Goal: Transaction & Acquisition: Book appointment/travel/reservation

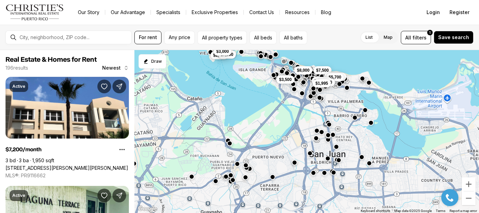
drag, startPoint x: 0, startPoint y: 0, endPoint x: 287, endPoint y: 106, distance: 305.6
click at [287, 106] on div "$7,500 $2,000 $7,200 $5,700 $12,000 $5,500 $1,995 $3,500 $2,500 $7,000 $3,000 $…" at bounding box center [307, 131] width 345 height 163
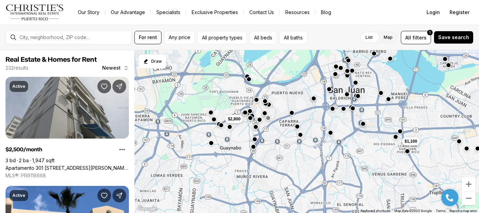
drag, startPoint x: 279, startPoint y: 156, endPoint x: 301, endPoint y: 99, distance: 61.1
click at [301, 99] on div "$7,500 $2,000 $7,200 $12,000 $1,995 $2,500 $7,000 $8,000 $1,900 $1,100 $2,500 $…" at bounding box center [307, 131] width 345 height 163
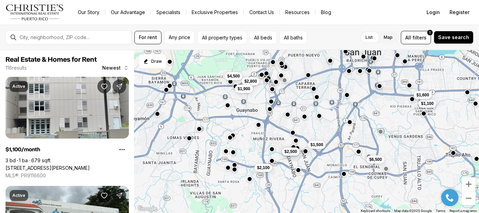
drag, startPoint x: 309, startPoint y: 169, endPoint x: 325, endPoint y: 132, distance: 40.6
click at [325, 132] on div "$4,500 $11,500 $1,800 $1,100 $1,600 $2,800 $1,900 $1,500 $6,500 $2,100 $3,000 $…" at bounding box center [307, 131] width 345 height 163
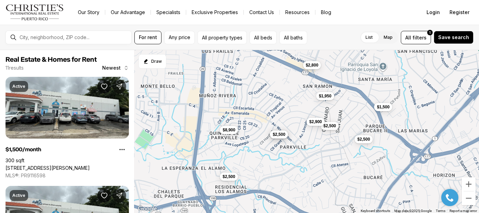
drag, startPoint x: 257, startPoint y: 151, endPoint x: 281, endPoint y: 120, distance: 38.6
click at [281, 120] on div "$1,950 $2,500 $1,500 $2,500 $8,500 $2,500 $8,900 $3,000 $2,800 $2,500 $2,900" at bounding box center [307, 131] width 345 height 163
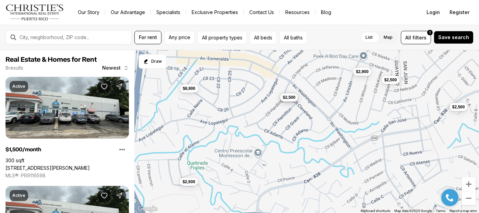
drag, startPoint x: 274, startPoint y: 146, endPoint x: 290, endPoint y: 125, distance: 26.1
click at [290, 125] on div "$2,500 $1,500 $2,500 $2,500 $8,900 $3,000 $2,500 $2,900" at bounding box center [307, 131] width 345 height 163
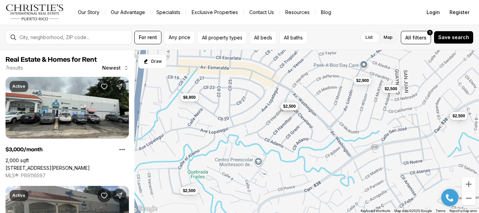
drag, startPoint x: 284, startPoint y: 127, endPoint x: 285, endPoint y: 133, distance: 6.5
click at [285, 133] on div "$2,500 $2,500 $2,500 $8,900 $3,000 $2,500 $2,900" at bounding box center [307, 131] width 345 height 163
click at [289, 108] on button "$2,500" at bounding box center [289, 106] width 18 height 8
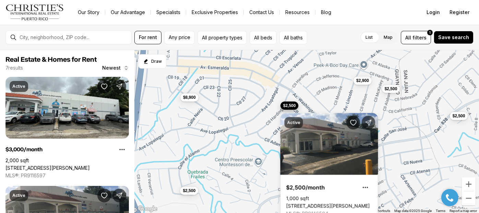
click at [265, 151] on div "$2,500 $2,500 $2,500 $8,900 $3,000 $2,500 $2,900" at bounding box center [307, 131] width 345 height 163
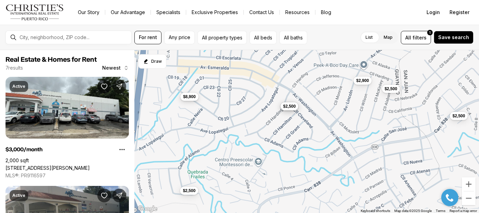
click at [189, 97] on span "$8,900" at bounding box center [189, 96] width 13 height 5
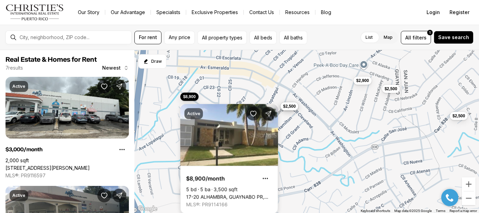
click at [235, 96] on div "Active $8,900/month 5 bd 5 ba 3,500 sqft 17-20 ALHAMBRA, GUAYNABO PR, 00966 MLS…" at bounding box center [229, 155] width 98 height 118
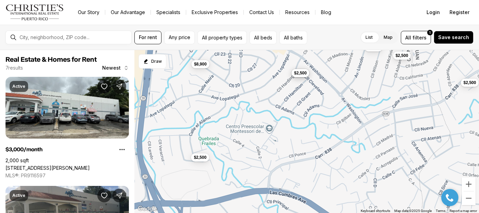
drag, startPoint x: 262, startPoint y: 154, endPoint x: 273, endPoint y: 121, distance: 35.0
click at [273, 121] on div "$2,500 $2,500 $2,500 $8,900 $3,000 $2,500 $2,900" at bounding box center [307, 131] width 345 height 163
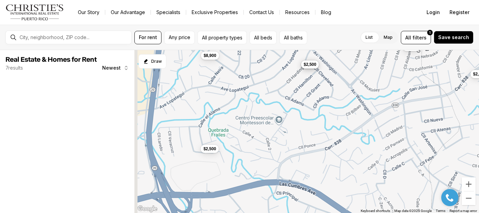
drag, startPoint x: 240, startPoint y: 143, endPoint x: 248, endPoint y: 136, distance: 11.4
click at [248, 136] on div "$2,500 $2,500 $2,500 $8,900 $3,000 $2,500" at bounding box center [307, 131] width 345 height 163
click at [216, 149] on button "$2,500" at bounding box center [210, 148] width 18 height 8
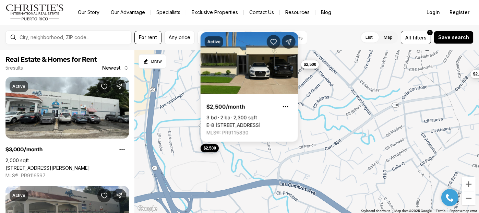
click at [216, 149] on button "$2,500" at bounding box center [210, 148] width 18 height 8
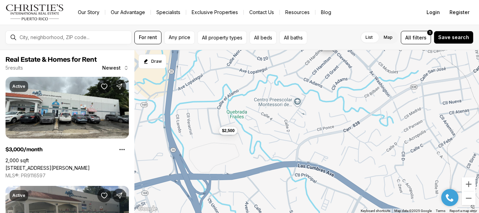
drag, startPoint x: 273, startPoint y: 151, endPoint x: 289, endPoint y: 132, distance: 24.3
click at [292, 132] on div "$2,500 $2,500 $8,900 $3,000 $2,500" at bounding box center [307, 131] width 345 height 163
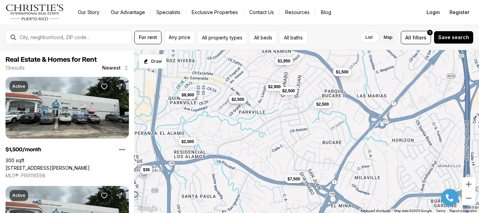
drag, startPoint x: 295, startPoint y: 142, endPoint x: 244, endPoint y: 135, distance: 51.4
click at [218, 149] on div "$2,500 $7,500 $36 $1,500 $3,000 $2,500 $2,100 $2,500 $1,850 $1,950 $2,500 $8,90…" at bounding box center [307, 131] width 345 height 163
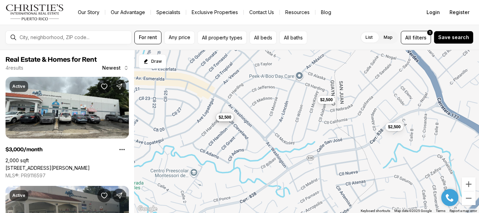
drag, startPoint x: 294, startPoint y: 122, endPoint x: 342, endPoint y: 167, distance: 66.0
click at [342, 167] on div "$3,000 $2,500 $2,500 $2,500" at bounding box center [307, 131] width 345 height 163
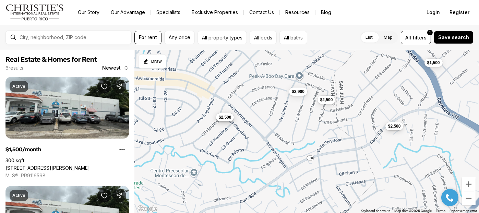
click at [396, 129] on button "$2,500" at bounding box center [394, 126] width 18 height 8
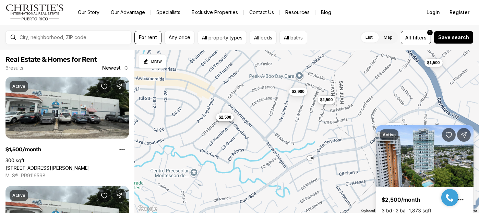
click at [396, 126] on div "Active $2,500/month 3 bd 2 ba 1,873 sqft 3013 AV. ALEJANDRINO #2403, GUAYNABO P…" at bounding box center [425, 180] width 98 height 110
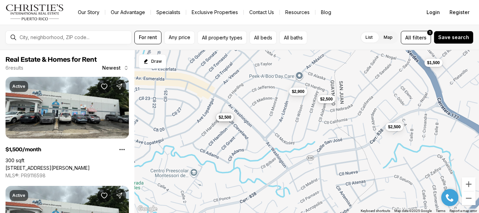
click at [322, 100] on span "$2,500" at bounding box center [326, 98] width 13 height 5
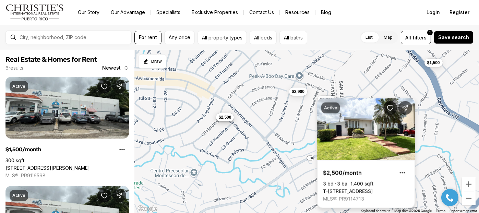
click at [325, 98] on div "Active $2,500/month 3 bd 3 ba 1,400 sqft T-14 CALLE MCKINLEY, GUAYNABO PR, 0096…" at bounding box center [366, 153] width 98 height 110
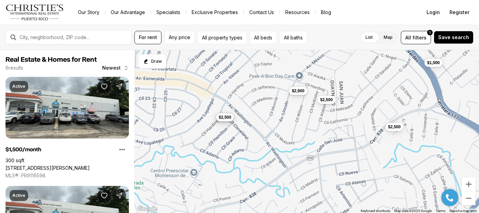
click at [294, 89] on span "$2,900" at bounding box center [298, 90] width 13 height 5
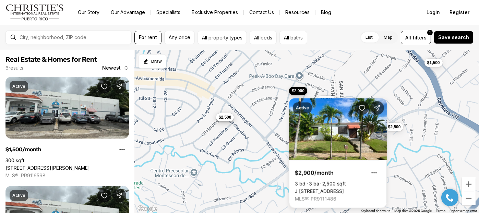
click at [295, 90] on span "$2,900" at bounding box center [298, 90] width 13 height 5
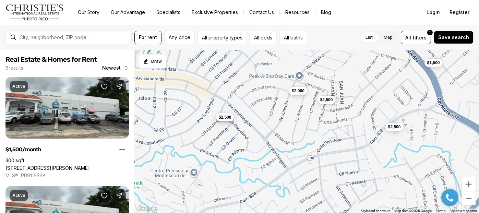
click at [297, 91] on span "$2,900" at bounding box center [298, 90] width 13 height 5
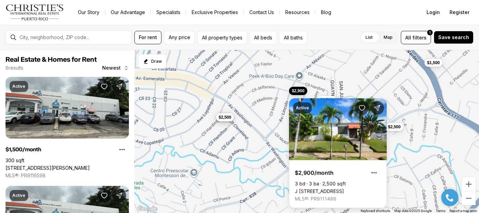
click at [282, 123] on div "$3,000 $2,500 $2,500 $2,500 $1,500 $2,900" at bounding box center [307, 131] width 345 height 163
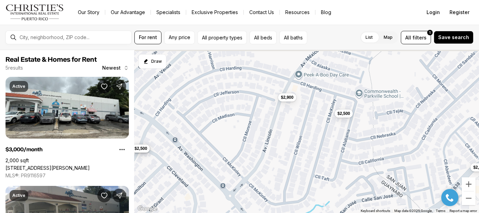
drag, startPoint x: 296, startPoint y: 122, endPoint x: 291, endPoint y: 160, distance: 37.5
click at [291, 160] on div "$3,000 $2,500 $2,500 $2,500 $2,900" at bounding box center [307, 131] width 345 height 163
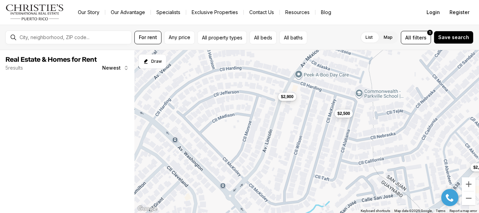
click at [292, 98] on span "$2,900" at bounding box center [287, 96] width 13 height 5
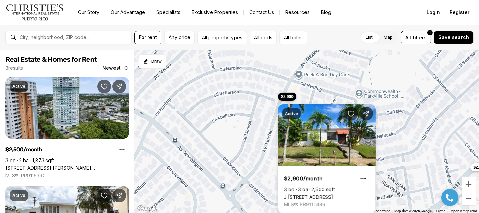
click at [321, 194] on link "J [STREET_ADDRESS]" at bounding box center [308, 197] width 49 height 6
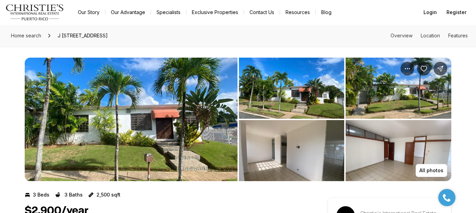
click at [180, 112] on img "View image gallery" at bounding box center [131, 120] width 213 height 124
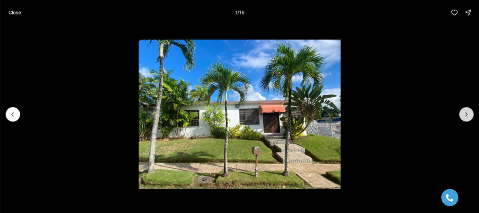
click at [468, 116] on icon "Next slide" at bounding box center [466, 114] width 7 height 7
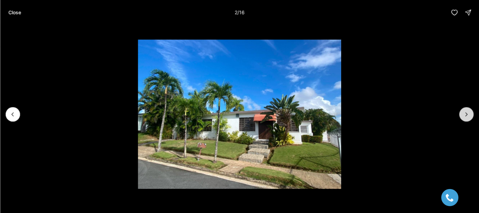
click at [468, 116] on icon "Next slide" at bounding box center [466, 114] width 7 height 7
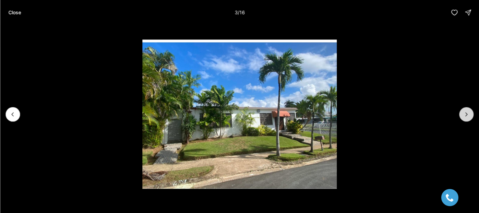
click at [468, 116] on icon "Next slide" at bounding box center [466, 114] width 7 height 7
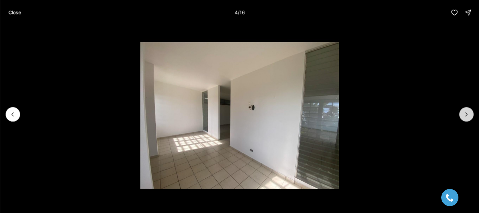
click at [468, 116] on icon "Next slide" at bounding box center [466, 114] width 7 height 7
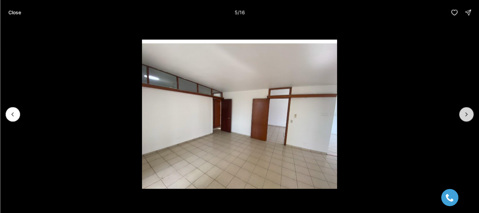
click at [468, 116] on icon "Next slide" at bounding box center [466, 114] width 7 height 7
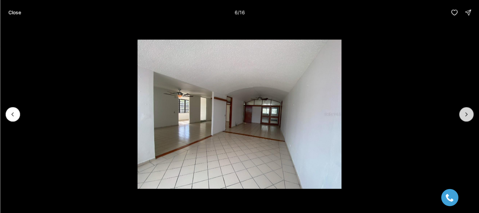
click at [468, 116] on icon "Next slide" at bounding box center [466, 114] width 7 height 7
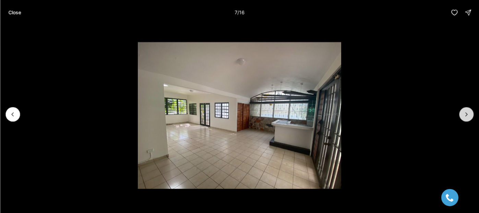
click at [468, 116] on icon "Next slide" at bounding box center [466, 114] width 7 height 7
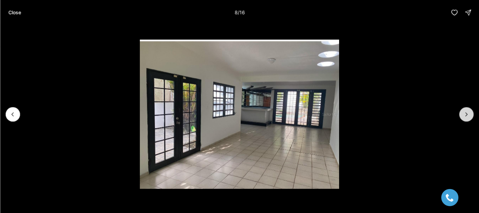
click at [468, 116] on icon "Next slide" at bounding box center [466, 114] width 7 height 7
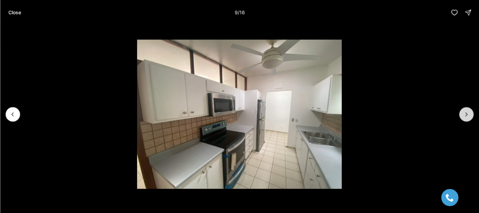
click at [468, 116] on icon "Next slide" at bounding box center [466, 114] width 7 height 7
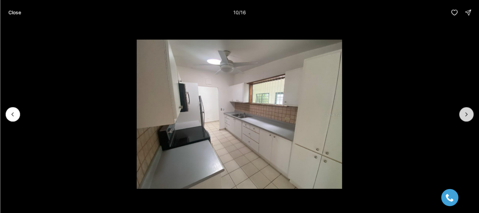
click at [468, 116] on icon "Next slide" at bounding box center [466, 114] width 7 height 7
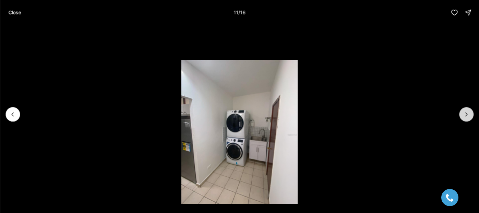
click at [468, 116] on icon "Next slide" at bounding box center [466, 114] width 7 height 7
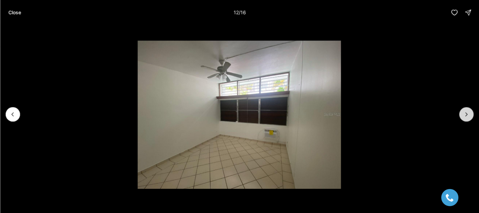
click at [468, 116] on icon "Next slide" at bounding box center [466, 114] width 7 height 7
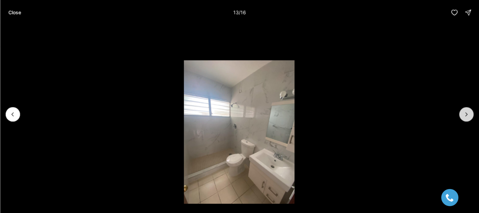
click at [468, 116] on icon "Next slide" at bounding box center [466, 114] width 7 height 7
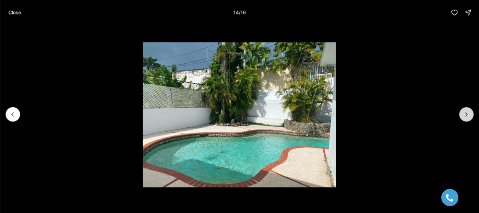
click at [468, 116] on icon "Next slide" at bounding box center [466, 114] width 7 height 7
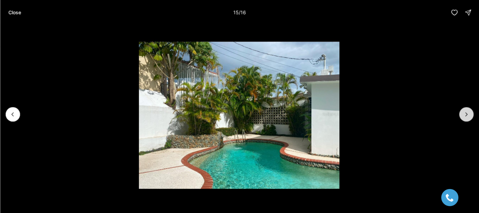
click at [468, 116] on icon "Next slide" at bounding box center [466, 114] width 7 height 7
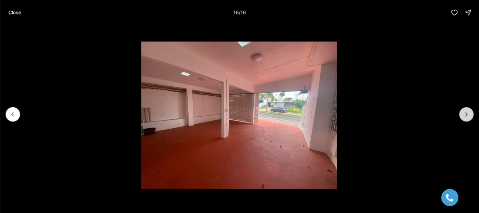
click at [468, 116] on div at bounding box center [466, 114] width 14 height 14
click at [21, 11] on button "Close" at bounding box center [14, 12] width 21 height 14
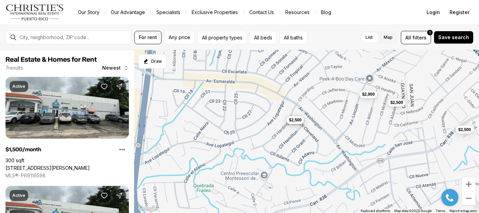
drag, startPoint x: 303, startPoint y: 137, endPoint x: 372, endPoint y: 116, distance: 72.2
click at [372, 116] on div "$2,500 $2,500 $2,900 $1,500 $3,000 $2,500 $1,950" at bounding box center [307, 131] width 345 height 163
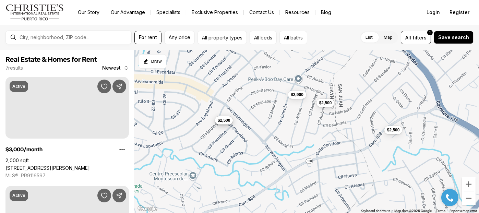
drag, startPoint x: 394, startPoint y: 158, endPoint x: 323, endPoint y: 158, distance: 71.4
click at [323, 158] on div "$2,500 $2,500 $2,900 $3,000 $2,500" at bounding box center [307, 131] width 345 height 163
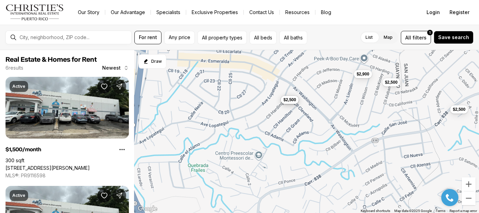
drag, startPoint x: 332, startPoint y: 130, endPoint x: 398, endPoint y: 109, distance: 69.8
click at [398, 109] on div "$2,500 $2,500 $2,900 $3,000 $2,500 $1,500" at bounding box center [307, 131] width 345 height 163
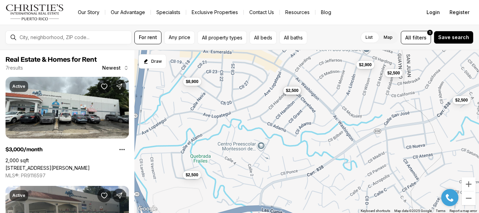
drag, startPoint x: 347, startPoint y: 118, endPoint x: 336, endPoint y: 118, distance: 11.0
click at [336, 118] on div "$2,500 $2,500 $2,900 $3,000 $2,500 $2,500 $8,900" at bounding box center [307, 131] width 345 height 163
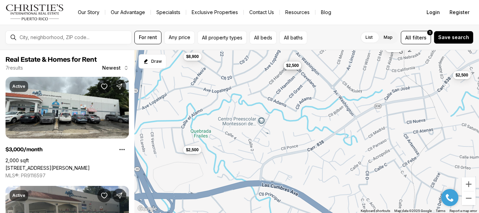
drag, startPoint x: 314, startPoint y: 140, endPoint x: 317, endPoint y: 116, distance: 23.9
click at [317, 116] on div "$2,500 $2,500 $2,900 $3,000 $2,500 $2,500 $8,900" at bounding box center [307, 131] width 345 height 163
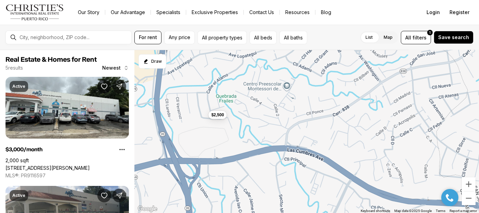
drag, startPoint x: 265, startPoint y: 152, endPoint x: 290, endPoint y: 116, distance: 44.6
click at [290, 116] on div "$2,500 $3,000 $2,500 $2,500 $8,900" at bounding box center [307, 131] width 345 height 163
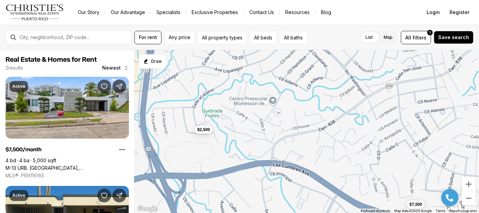
drag, startPoint x: 317, startPoint y: 152, endPoint x: 312, endPoint y: 154, distance: 5.5
click at [312, 154] on div "$2,500 $7,500" at bounding box center [307, 131] width 345 height 163
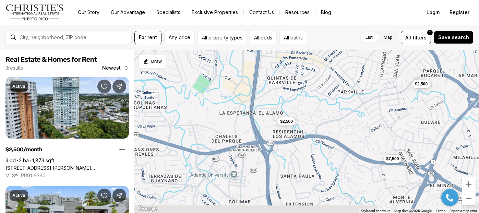
drag, startPoint x: 308, startPoint y: 137, endPoint x: 344, endPoint y: 122, distance: 39.1
click at [344, 122] on div "$2,500 $7,500 $2,500" at bounding box center [307, 131] width 345 height 163
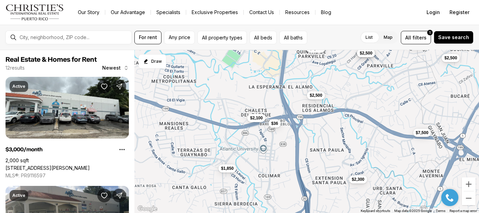
drag, startPoint x: 255, startPoint y: 168, endPoint x: 283, endPoint y: 142, distance: 38.2
click at [283, 142] on div "$2,500 $7,500 $2,500 $3,000 $2,500 $2,100 $1,850 $2,500 $8,900 $2,900 $36 $2,300" at bounding box center [307, 131] width 345 height 163
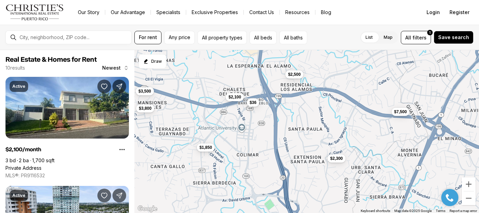
drag, startPoint x: 337, startPoint y: 163, endPoint x: 314, endPoint y: 142, distance: 31.1
click at [313, 141] on div "$2,500 $7,500 $2,500 $2,100 $1,850 $36 $2,300 $3,800 $6,100 $3,500" at bounding box center [307, 131] width 345 height 163
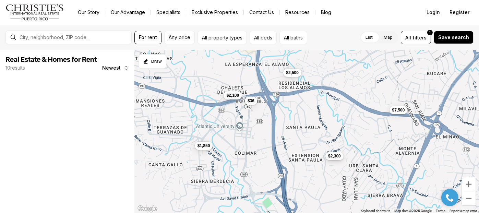
click at [334, 157] on span "$2,300" at bounding box center [334, 155] width 13 height 5
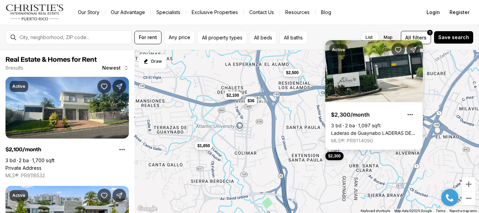
click at [301, 136] on div "$2,500 $7,500 $2,100 $1,850 $36 $2,300" at bounding box center [307, 131] width 345 height 163
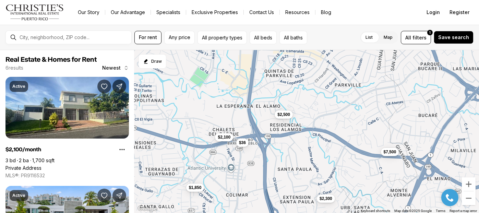
drag, startPoint x: 315, startPoint y: 125, endPoint x: 302, endPoint y: 168, distance: 44.9
click at [303, 169] on div "$2,500 $7,500 $2,100 $1,850 $36 $2,300" at bounding box center [307, 131] width 345 height 163
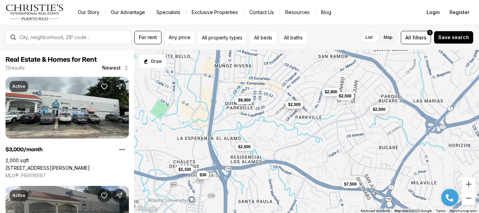
drag, startPoint x: 312, startPoint y: 144, endPoint x: 276, endPoint y: 174, distance: 47.3
click at [276, 178] on div "$2,500 $7,500 $2,100 $1,850 $36 $2,300 $3,000 $2,500 $2,500 $2,500 $8,900 $2,900" at bounding box center [307, 131] width 345 height 163
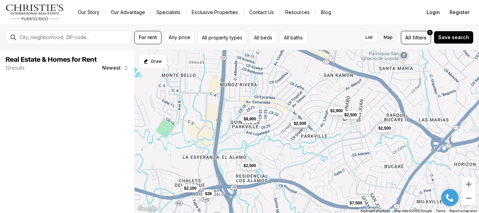
drag, startPoint x: 327, startPoint y: 139, endPoint x: 333, endPoint y: 160, distance: 21.1
click at [333, 160] on div "$2,500 $7,500 $2,100 $36 $3,000 $2,500 $2,500 $2,500 $8,900 $2,900" at bounding box center [307, 131] width 345 height 163
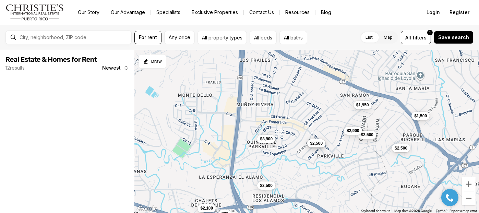
click at [285, 138] on div "$2,500 $7,500 $2,100 $36 $3,000 $2,500 $2,500 $2,500 $8,900 $2,900 $1,500 $1,950" at bounding box center [307, 131] width 345 height 163
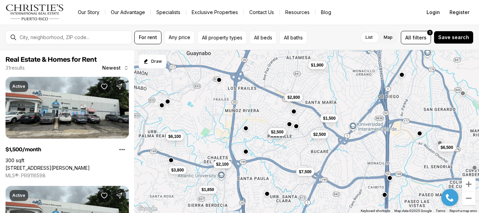
drag, startPoint x: 295, startPoint y: 149, endPoint x: 299, endPoint y: 144, distance: 6.7
click at [299, 144] on div "$2,100 $3,000 $2,500 $2,500 $1,500 $2,800 $6,500 $3,800 $7,500 $6,100 $1,850 $1…" at bounding box center [307, 131] width 345 height 163
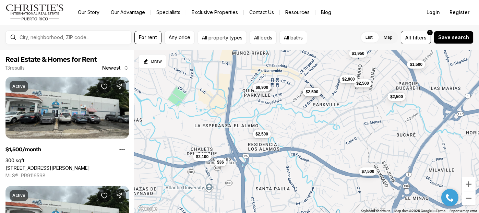
drag, startPoint x: 324, startPoint y: 167, endPoint x: 351, endPoint y: 124, distance: 50.6
click at [351, 124] on div "$2,500 $2,100 $36 $3,000 $2,500 $2,500 $2,500 $8,900 $2,900 $1,500 $1,950 $2,80…" at bounding box center [307, 131] width 345 height 163
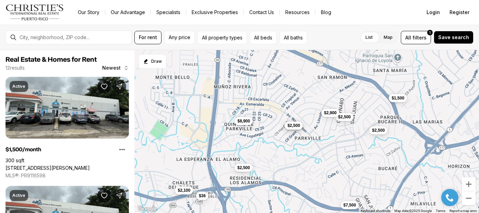
drag, startPoint x: 336, startPoint y: 141, endPoint x: 318, endPoint y: 170, distance: 33.8
click at [318, 170] on div "$2,500 $2,100 $36 $3,000 $2,500 $2,500 $2,500 $8,900 $2,900 $1,500 $7,500 $1,850" at bounding box center [307, 131] width 345 height 163
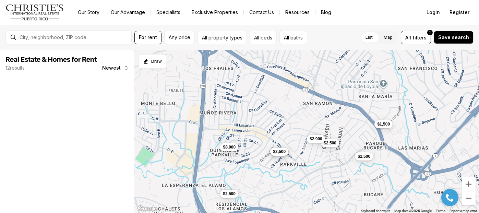
drag, startPoint x: 329, startPoint y: 138, endPoint x: 318, endPoint y: 163, distance: 27.9
click at [318, 163] on div "$2,500 $2,100 $36 $3,000 $2,500 $2,500 $2,500 $8,900 $2,900 $1,500 $7,500" at bounding box center [307, 131] width 345 height 163
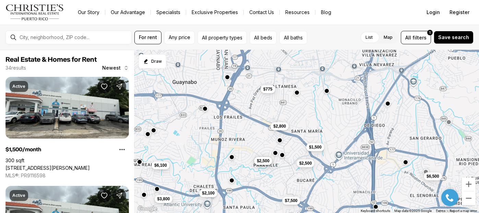
drag, startPoint x: 295, startPoint y: 128, endPoint x: 268, endPoint y: 147, distance: 33.1
click at [268, 147] on div "$3,000 $2,500 $2,500 $1,500 $2,800 $2,100 $6,500 $3,800 $7,500 $6,100 $1,850 $7…" at bounding box center [307, 131] width 345 height 163
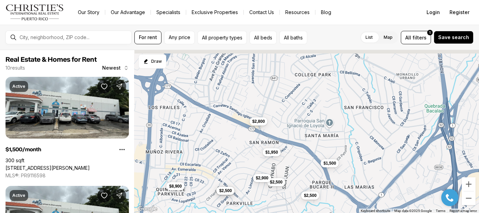
drag, startPoint x: 311, startPoint y: 127, endPoint x: 317, endPoint y: 137, distance: 11.3
click at [317, 137] on div "$3,000 $2,500 $2,500 $2,500 $8,900 $2,900 $1,500 $2,800 $1,950" at bounding box center [307, 131] width 345 height 163
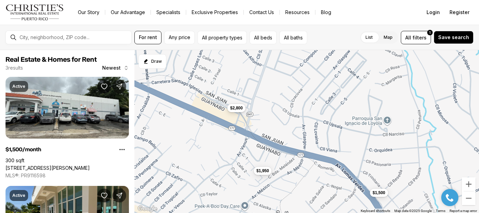
click at [240, 111] on button "$2,800" at bounding box center [236, 108] width 18 height 8
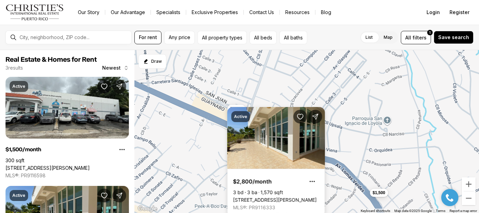
click at [269, 108] on div "Active $2,800/month 3 bd 3 ba 1,570 sqft 270 Ave San Ignacio RIDGETOP LUXURY #L…" at bounding box center [276, 162] width 98 height 110
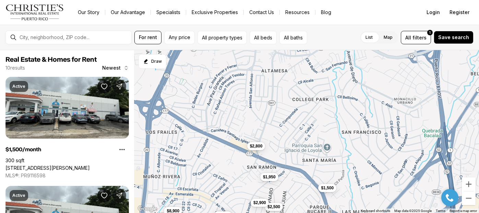
drag, startPoint x: 314, startPoint y: 113, endPoint x: 294, endPoint y: 142, distance: 35.2
click at [294, 142] on div "$1,500 $2,800 $1,950 $3,000 $2,500 $2,500 $8,500 $2,500 $8,900 $2,900" at bounding box center [307, 131] width 345 height 163
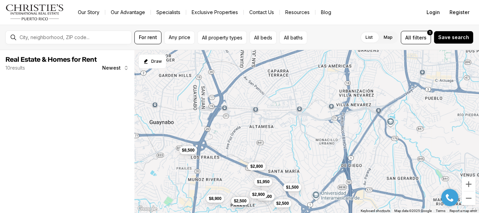
drag, startPoint x: 319, startPoint y: 132, endPoint x: 290, endPoint y: 156, distance: 37.6
click at [290, 156] on div "$1,500 $2,800 $1,950 $2,500 $8,900 $2,900 $3,000 $2,500 $2,500 $8,500" at bounding box center [307, 131] width 345 height 163
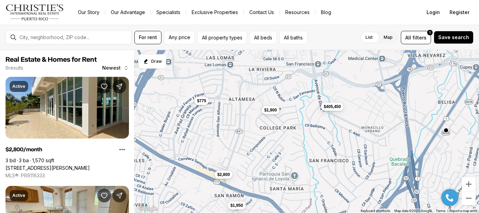
drag, startPoint x: 319, startPoint y: 136, endPoint x: 318, endPoint y: 127, distance: 8.7
click at [318, 127] on div "$2,800 $1,950 $775 $1,900 $405,450" at bounding box center [307, 131] width 345 height 163
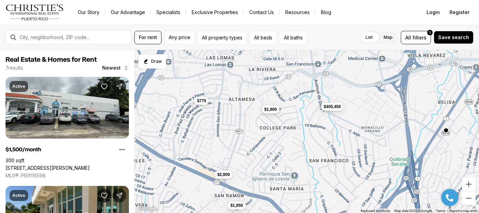
click at [273, 110] on span "$1,900" at bounding box center [270, 109] width 13 height 5
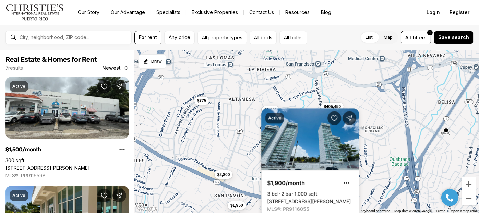
click at [273, 110] on div "Active $1,900/month 3 bd 2 ba 1,000 sqft A COLLEGE PARK #1701, SAN JUAN PR, 009…" at bounding box center [310, 163] width 98 height 110
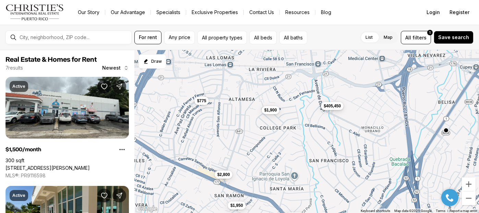
click at [332, 106] on span "$405,450" at bounding box center [332, 105] width 17 height 5
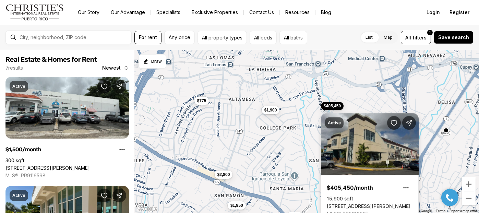
click at [335, 105] on div "Active $405,450/month 15,900 sqft 201 DE DIEGO AVE., SAN JUAN PR, 00927 MLS®: P…" at bounding box center [370, 164] width 98 height 118
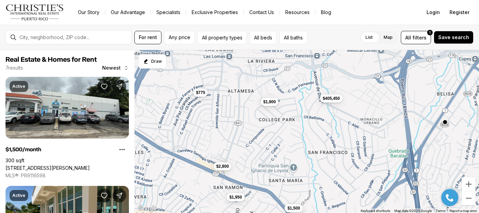
drag, startPoint x: 329, startPoint y: 142, endPoint x: 328, endPoint y: 133, distance: 9.3
click at [328, 133] on div "$2,800 $1,950 $775 $1,900 $405,450 $1,500" at bounding box center [307, 131] width 345 height 163
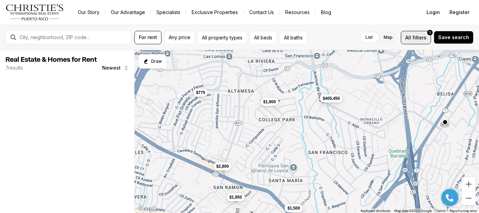
click at [425, 39] on span "filters" at bounding box center [420, 37] width 14 height 7
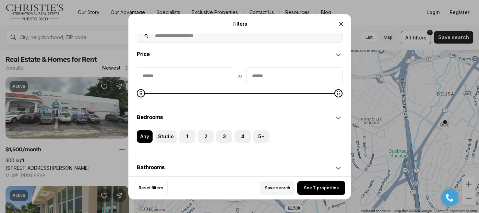
scroll to position [41, 0]
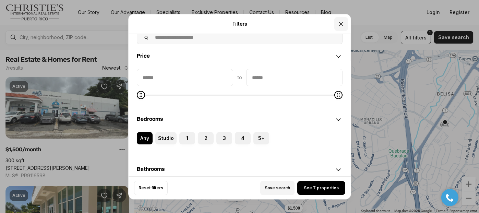
click at [344, 27] on icon "Close" at bounding box center [341, 23] width 7 height 7
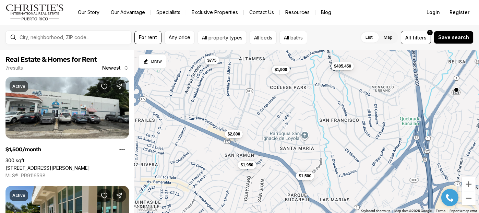
drag, startPoint x: 323, startPoint y: 128, endPoint x: 332, endPoint y: 102, distance: 27.7
click at [332, 102] on div "$2,800 $1,950 $775 $1,900 $405,450 $1,500" at bounding box center [307, 131] width 345 height 163
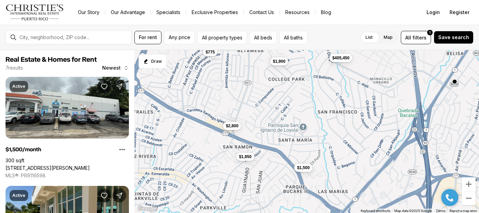
drag, startPoint x: 324, startPoint y: 143, endPoint x: 348, endPoint y: 103, distance: 47.3
click at [348, 103] on div "$2,800 $1,950 $775 $1,900 $405,450 $1,500" at bounding box center [307, 131] width 345 height 163
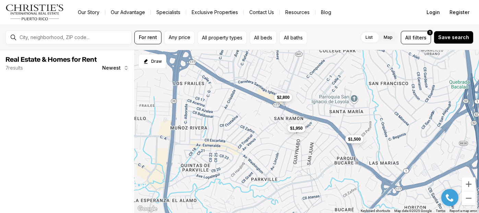
drag, startPoint x: 312, startPoint y: 151, endPoint x: 342, endPoint y: 151, distance: 30.2
click at [342, 151] on div "$2,800 $1,950 $1,500" at bounding box center [307, 131] width 345 height 163
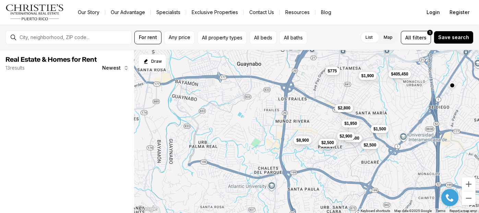
drag, startPoint x: 329, startPoint y: 151, endPoint x: 364, endPoint y: 113, distance: 51.5
click at [364, 113] on div "$2,800 $1,950 $1,500 $3,000 $2,500 $2,500 $2,500 $8,900 $2,900 $775 $1,900 $405…" at bounding box center [307, 131] width 345 height 163
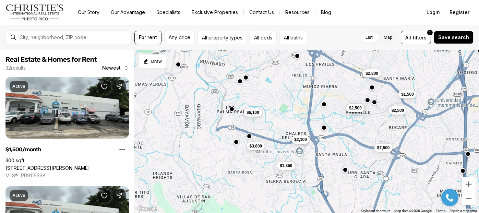
drag, startPoint x: 266, startPoint y: 174, endPoint x: 294, endPoint y: 140, distance: 44.4
click at [294, 140] on div "$2,800 $1,500 $3,000 $2,500 $2,500 $775 $1,900 $2,100 $3,800 $7,500 $6,100 $1,8…" at bounding box center [307, 131] width 345 height 163
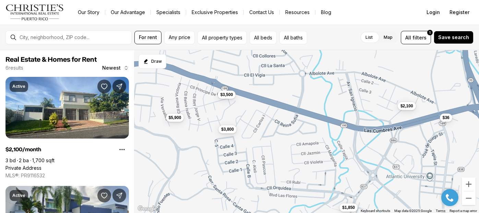
drag, startPoint x: 258, startPoint y: 139, endPoint x: 262, endPoint y: 142, distance: 5.4
click at [262, 142] on div "$2,100 $3,800 $1,850 $5,900 $3,500 $36" at bounding box center [307, 131] width 345 height 163
click at [230, 96] on span "$3,500" at bounding box center [226, 93] width 13 height 5
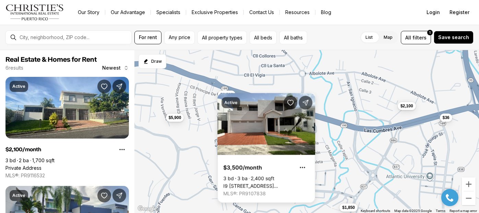
click at [211, 107] on div "$2,100 $3,800 $1,850 $5,900 $3,500 $36" at bounding box center [307, 131] width 345 height 163
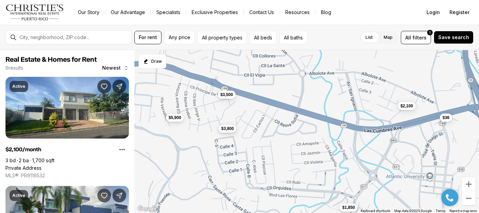
click at [232, 130] on span "$3,800" at bounding box center [227, 128] width 13 height 5
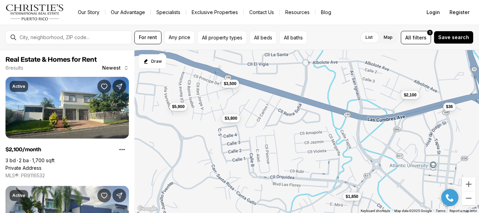
drag, startPoint x: 293, startPoint y: 141, endPoint x: 296, endPoint y: 130, distance: 10.9
click at [296, 130] on div "$2,100 $3,800 $1,850 $5,900 $3,500 $36" at bounding box center [307, 131] width 345 height 163
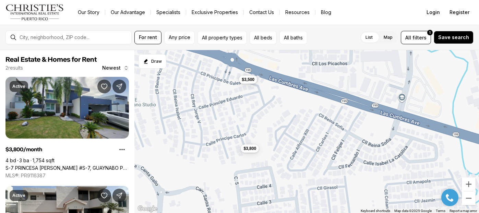
drag, startPoint x: 261, startPoint y: 112, endPoint x: 294, endPoint y: 132, distance: 38.7
click at [294, 132] on div "$3,800 $3,500" at bounding box center [307, 131] width 345 height 163
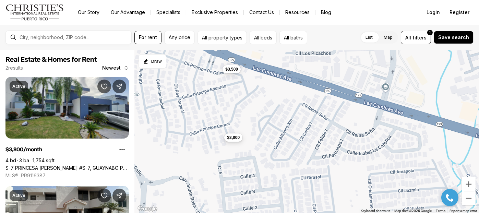
click at [235, 138] on span "$3,800" at bounding box center [233, 137] width 13 height 5
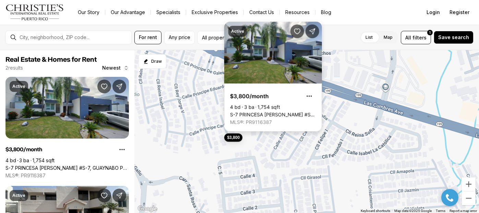
click at [259, 112] on link "S-7 PRINCESA [PERSON_NAME] #S-7, GUAYNABO PR, 00969" at bounding box center [273, 115] width 86 height 6
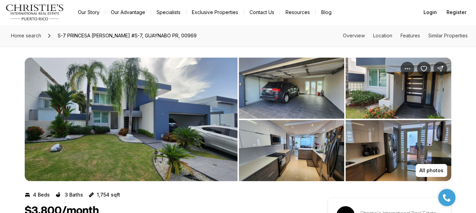
click at [188, 102] on img "View image gallery" at bounding box center [131, 120] width 213 height 124
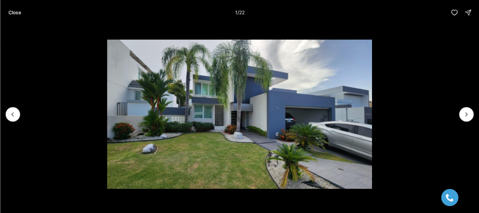
click at [476, 115] on li "1 of 22" at bounding box center [239, 114] width 479 height 179
click at [467, 113] on icon "Next slide" at bounding box center [466, 114] width 7 height 7
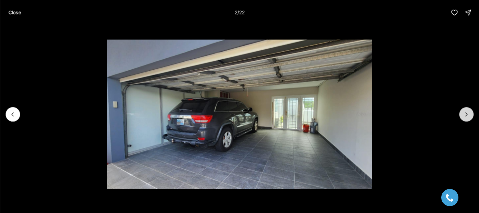
click at [467, 113] on icon "Next slide" at bounding box center [466, 114] width 7 height 7
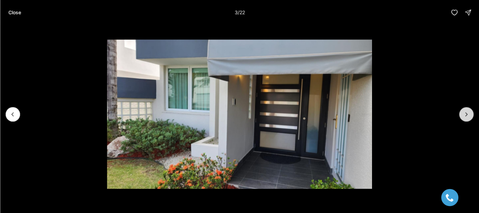
click at [467, 113] on icon "Next slide" at bounding box center [466, 114] width 7 height 7
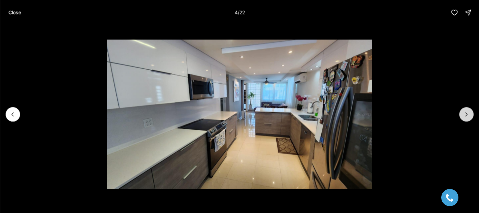
click at [467, 113] on icon "Next slide" at bounding box center [466, 114] width 7 height 7
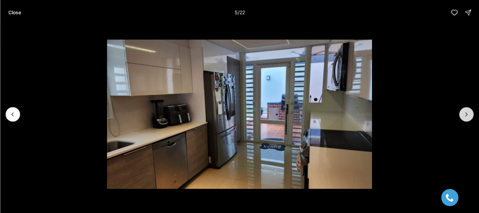
click at [467, 113] on icon "Next slide" at bounding box center [466, 114] width 7 height 7
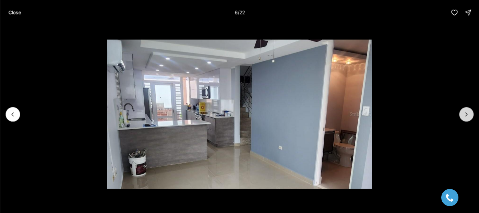
click at [467, 113] on icon "Next slide" at bounding box center [466, 114] width 7 height 7
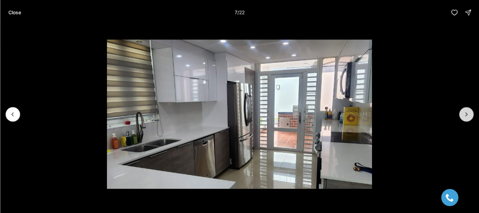
click at [467, 113] on icon "Next slide" at bounding box center [466, 114] width 7 height 7
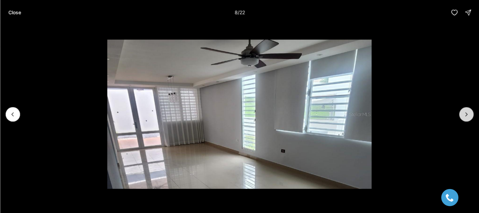
click at [467, 113] on icon "Next slide" at bounding box center [466, 114] width 7 height 7
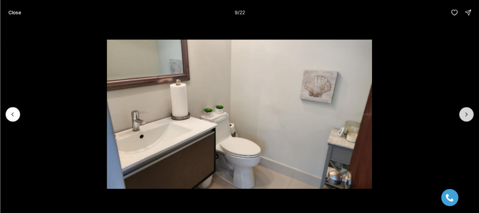
click at [467, 113] on icon "Next slide" at bounding box center [466, 114] width 7 height 7
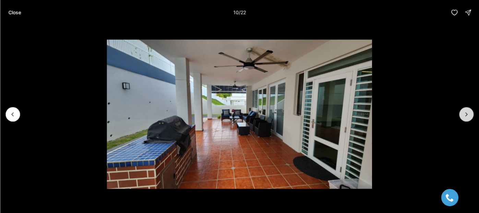
click at [467, 113] on icon "Next slide" at bounding box center [466, 114] width 7 height 7
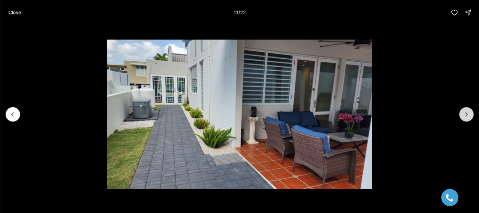
click at [467, 113] on icon "Next slide" at bounding box center [466, 114] width 7 height 7
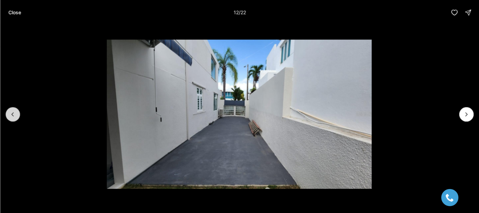
click at [14, 111] on icon "Previous slide" at bounding box center [12, 114] width 7 height 7
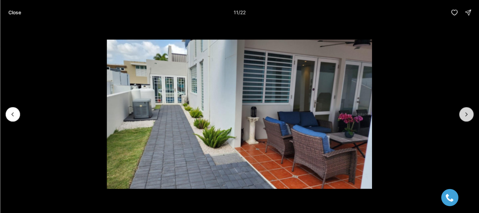
click at [466, 115] on icon "Next slide" at bounding box center [466, 114] width 7 height 7
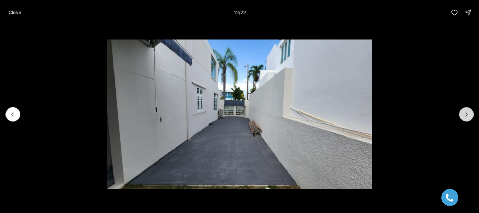
click at [466, 115] on icon "Next slide" at bounding box center [466, 114] width 7 height 7
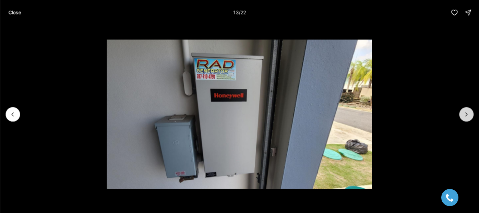
click at [466, 115] on icon "Next slide" at bounding box center [466, 114] width 7 height 7
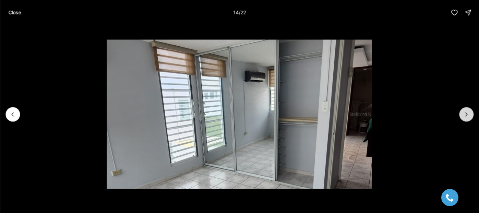
click at [466, 115] on icon "Next slide" at bounding box center [466, 114] width 7 height 7
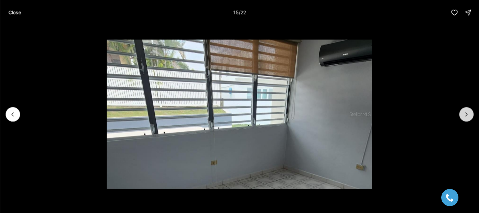
click at [466, 115] on icon "Next slide" at bounding box center [466, 114] width 7 height 7
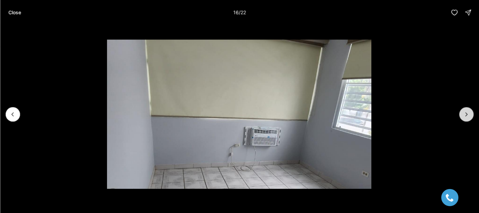
click at [466, 115] on icon "Next slide" at bounding box center [466, 114] width 7 height 7
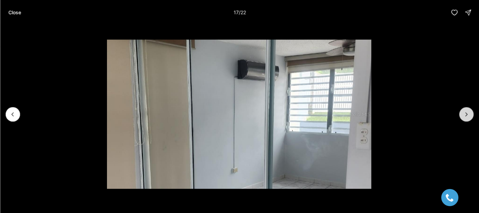
click at [466, 115] on icon "Next slide" at bounding box center [466, 114] width 7 height 7
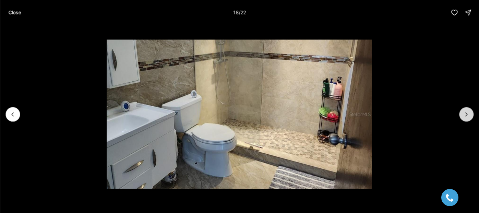
click at [466, 115] on icon "Next slide" at bounding box center [466, 114] width 7 height 7
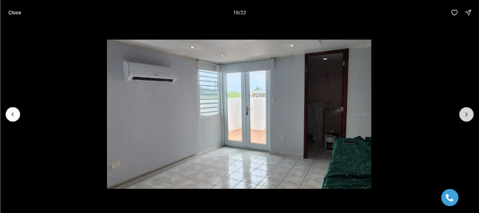
click at [466, 115] on icon "Next slide" at bounding box center [466, 114] width 7 height 7
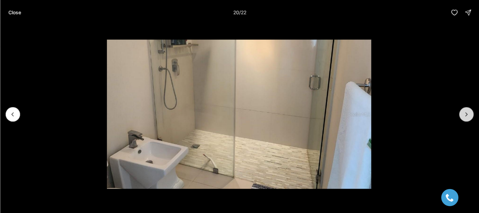
click at [466, 115] on icon "Next slide" at bounding box center [466, 114] width 7 height 7
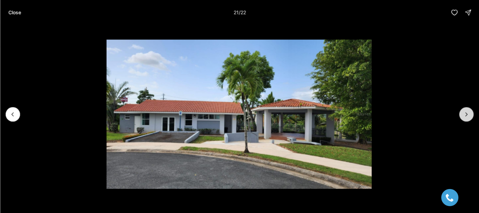
click at [466, 115] on icon "Next slide" at bounding box center [466, 114] width 7 height 7
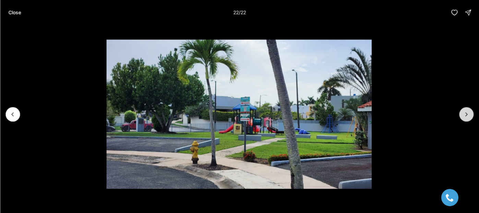
click at [466, 115] on div at bounding box center [466, 114] width 14 height 14
click at [463, 115] on div at bounding box center [466, 114] width 14 height 14
click at [18, 11] on p "Close" at bounding box center [14, 12] width 13 height 5
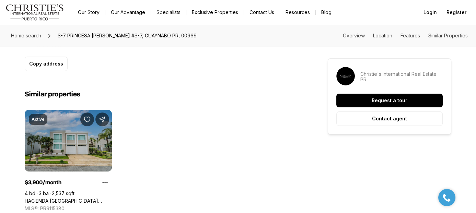
scroll to position [412, 0]
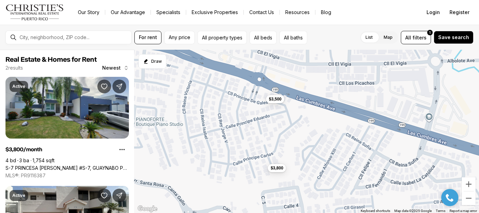
drag, startPoint x: 233, startPoint y: 104, endPoint x: 276, endPoint y: 129, distance: 50.0
click at [276, 132] on div "$3,800 $3,500" at bounding box center [307, 131] width 345 height 163
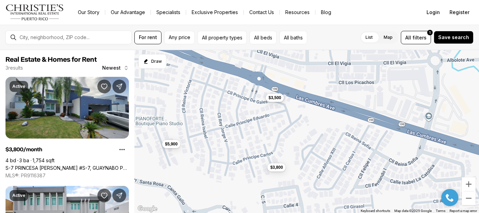
click at [276, 98] on span "$3,500" at bounding box center [275, 97] width 13 height 5
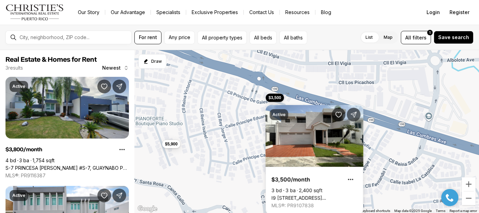
click at [264, 84] on div "$3,800 $3,500 $5,900" at bounding box center [307, 131] width 345 height 163
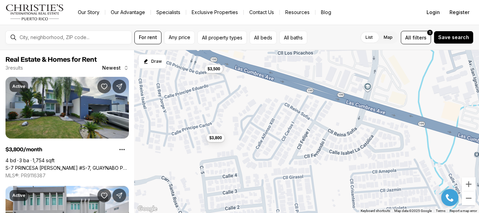
drag, startPoint x: 330, startPoint y: 149, endPoint x: 268, endPoint y: 119, distance: 68.1
click at [268, 119] on div "$3,800 $3,500 $5,900" at bounding box center [307, 131] width 345 height 163
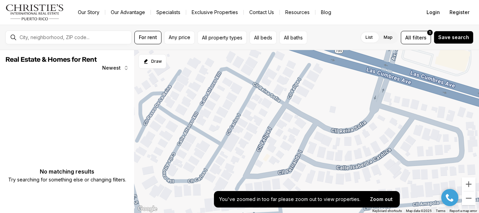
drag, startPoint x: 345, startPoint y: 139, endPoint x: 332, endPoint y: 145, distance: 14.4
click at [332, 145] on div at bounding box center [307, 131] width 345 height 163
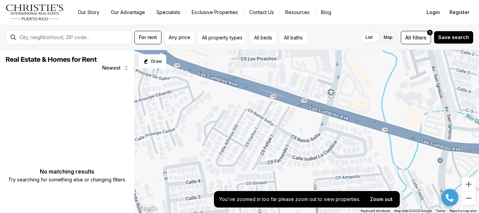
click at [306, 141] on div at bounding box center [307, 131] width 345 height 163
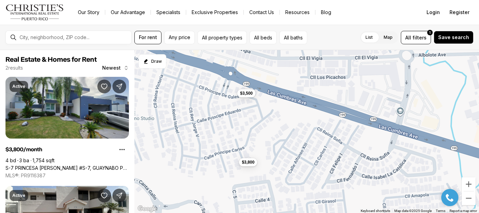
drag, startPoint x: 215, startPoint y: 128, endPoint x: 293, endPoint y: 147, distance: 80.5
click at [293, 147] on div "$3,800 $3,500" at bounding box center [307, 131] width 345 height 163
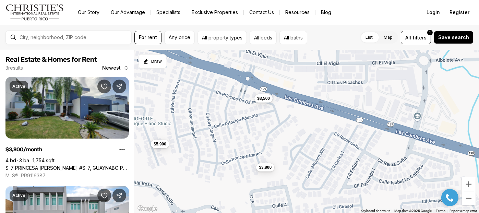
drag, startPoint x: 247, startPoint y: 124, endPoint x: 222, endPoint y: 117, distance: 26.1
click at [222, 117] on div "$3,800 $3,500 $5,900" at bounding box center [307, 131] width 345 height 163
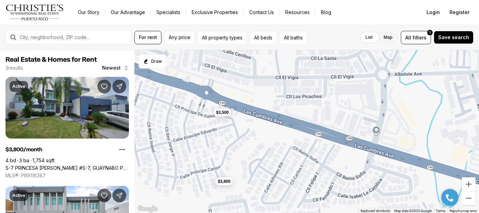
drag, startPoint x: 325, startPoint y: 100, endPoint x: 299, endPoint y: 109, distance: 27.8
click at [299, 109] on div "$3,800 $3,500 $5,900" at bounding box center [307, 131] width 345 height 163
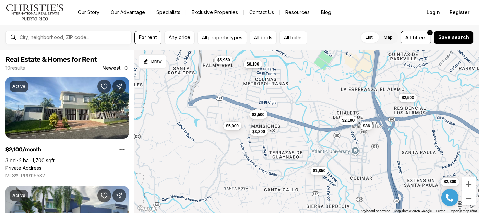
drag, startPoint x: 317, startPoint y: 108, endPoint x: 281, endPoint y: 110, distance: 36.1
click at [281, 110] on div "$3,800 $3,500 $2,100 $6,100 $1,850 $2,500 $5,900 $2,300 $5,950 $36" at bounding box center [307, 131] width 345 height 163
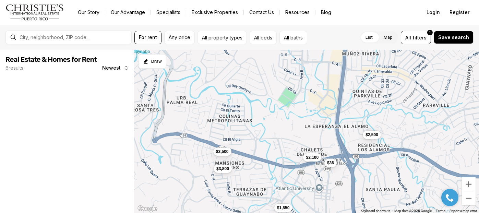
drag, startPoint x: 281, startPoint y: 125, endPoint x: 288, endPoint y: 159, distance: 35.3
click at [289, 160] on div "$3,800 $3,500 $2,100 $1,850 $2,500 $36" at bounding box center [307, 131] width 345 height 163
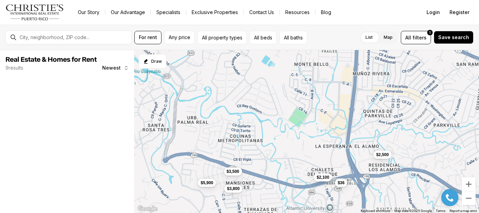
drag, startPoint x: 301, startPoint y: 140, endPoint x: 312, endPoint y: 162, distance: 24.1
click at [312, 162] on div "$3,800 $3,500 $2,100 $1,850 $2,500 $36 $7,500 $5,900" at bounding box center [307, 131] width 345 height 163
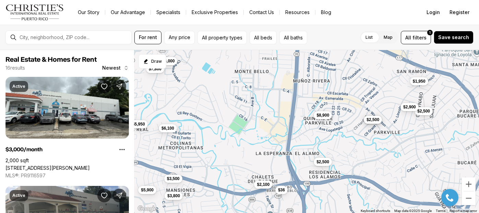
drag, startPoint x: 347, startPoint y: 134, endPoint x: 299, endPoint y: 138, distance: 48.2
click at [299, 138] on div "$3,800 $3,500 $2,100 $2,500 $36 $5,900 $3,000 $2,500 $6,100 $1,950 $2,500 $8,90…" at bounding box center [307, 131] width 345 height 163
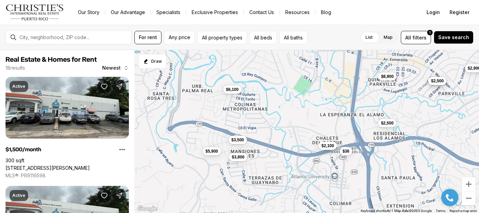
drag, startPoint x: 283, startPoint y: 140, endPoint x: 348, endPoint y: 102, distance: 74.9
click at [348, 102] on div "$3,800 $3,500 $2,100 $2,500 $36 $5,900 $3,000 $2,500 $6,100 $1,950 $2,500 $8,90…" at bounding box center [307, 131] width 345 height 163
